Goal: Information Seeking & Learning: Learn about a topic

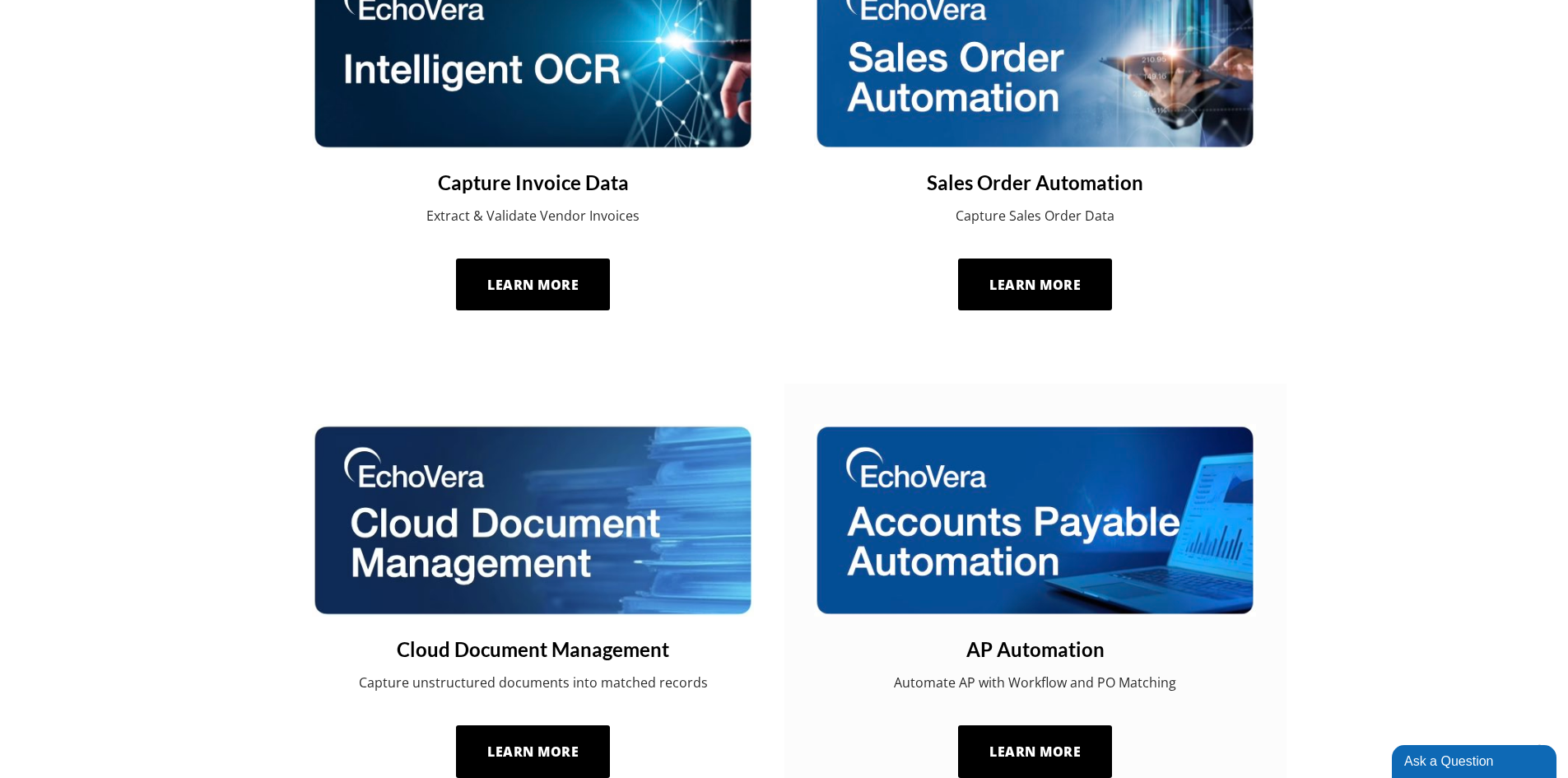
scroll to position [888, 0]
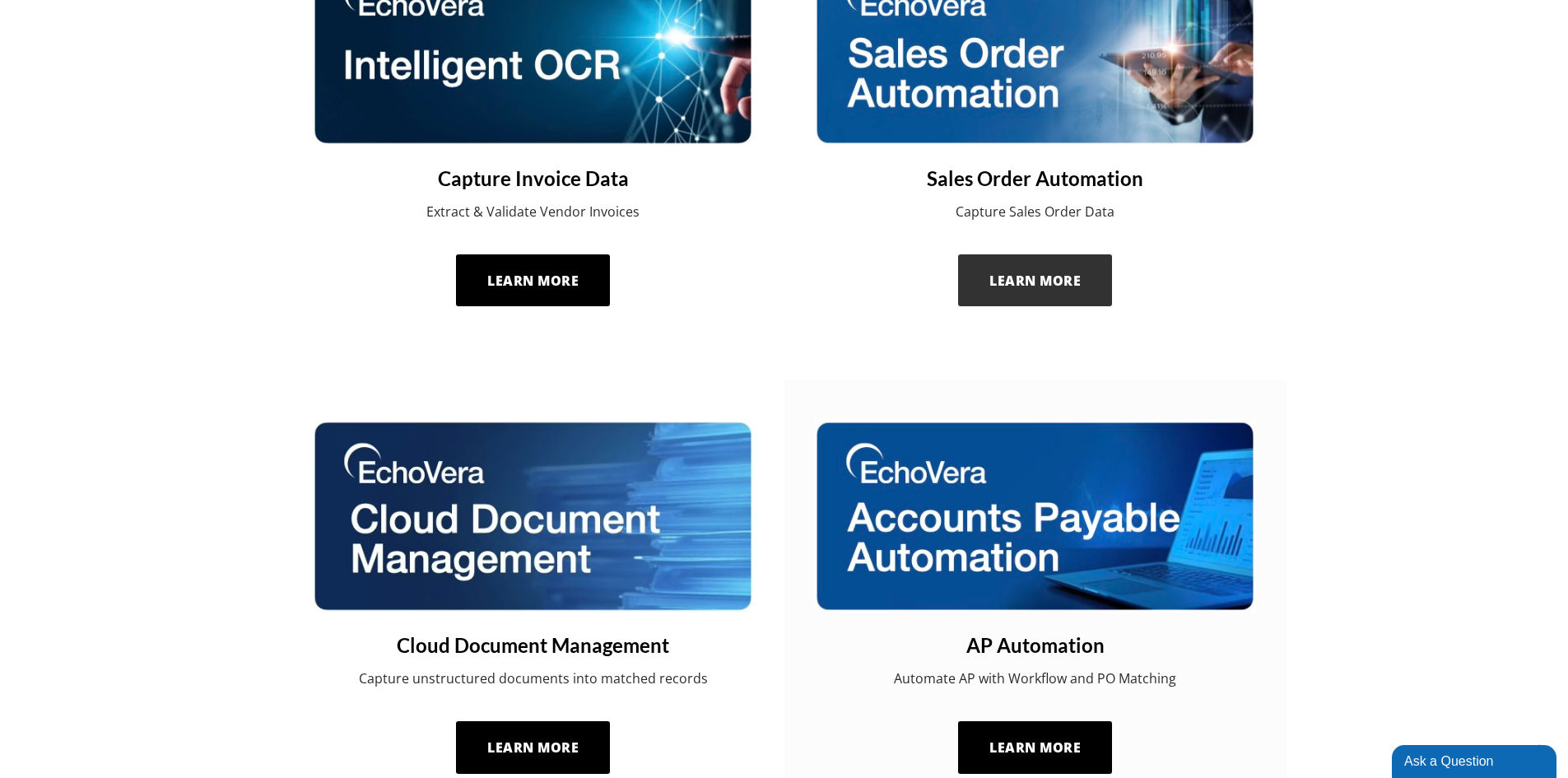
click at [996, 284] on span "Learn More" at bounding box center [1035, 280] width 92 height 18
